Goal: Find specific page/section: Find specific page/section

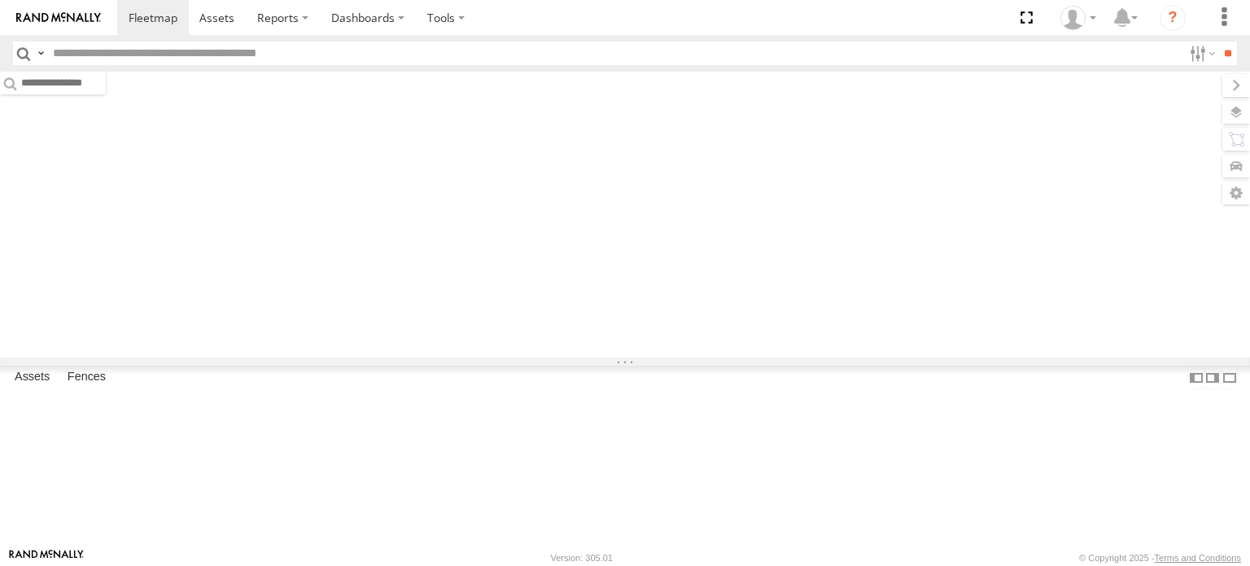
click at [119, 48] on input "text" at bounding box center [614, 54] width 1137 height 24
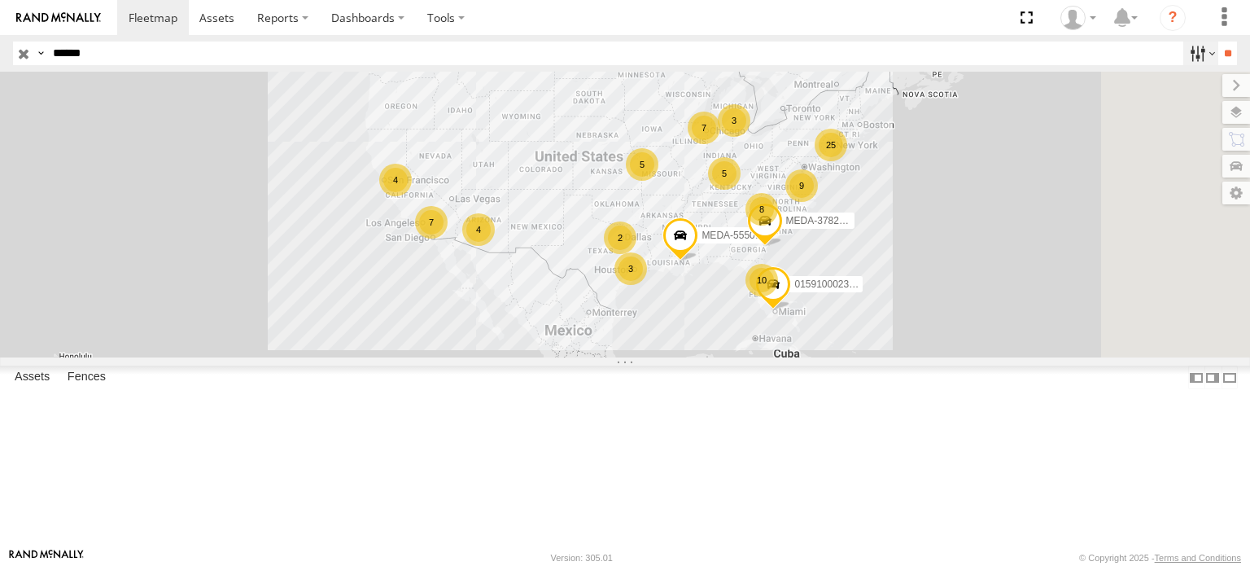
type input "******"
click at [1219, 42] on input "**" at bounding box center [1228, 54] width 19 height 24
